Goal: Information Seeking & Learning: Learn about a topic

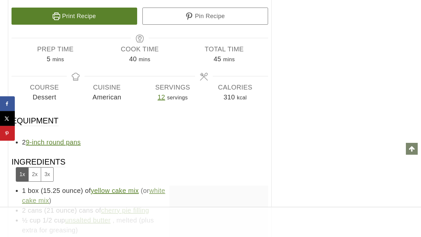
scroll to position [4194, 0]
